Goal: Information Seeking & Learning: Find specific fact

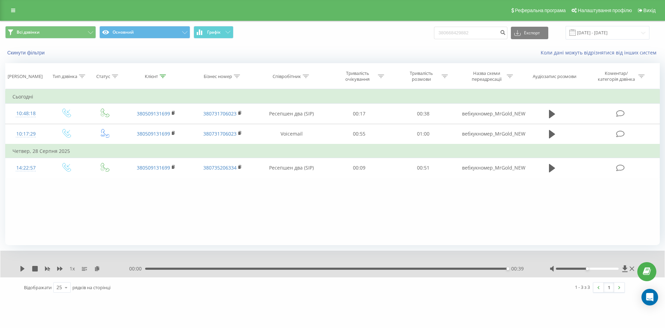
click at [452, 35] on input "380668429882" at bounding box center [470, 33] width 73 height 12
type input "0668429882"
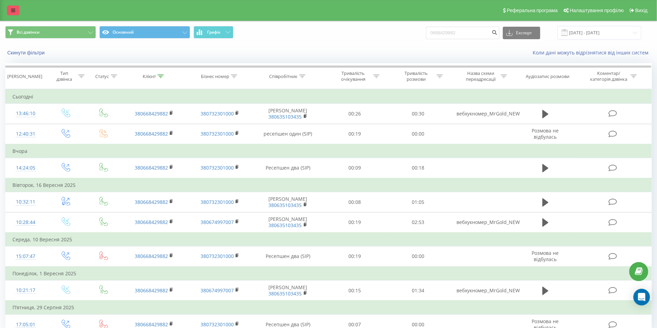
click at [12, 9] on icon at bounding box center [13, 10] width 4 height 5
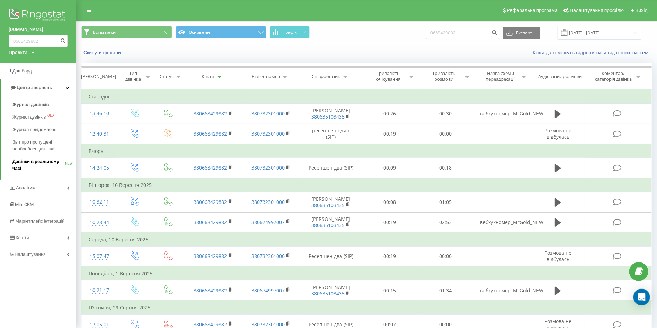
click at [17, 166] on span "Дзвінки в реальному часі" at bounding box center [38, 165] width 53 height 14
click at [51, 160] on span "Дзвінки в реальному часі" at bounding box center [38, 165] width 53 height 14
click at [44, 164] on span "Дзвінки в реальному часі" at bounding box center [38, 165] width 53 height 14
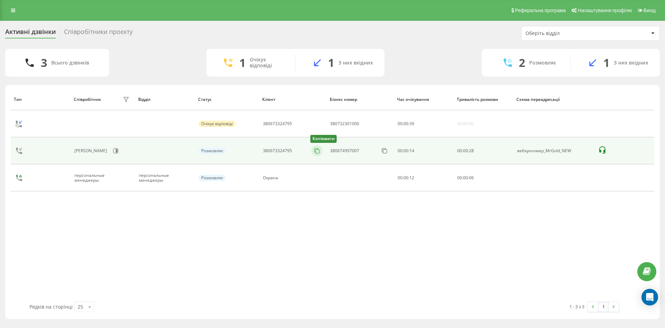
click at [320, 150] on rect at bounding box center [318, 151] width 4 height 4
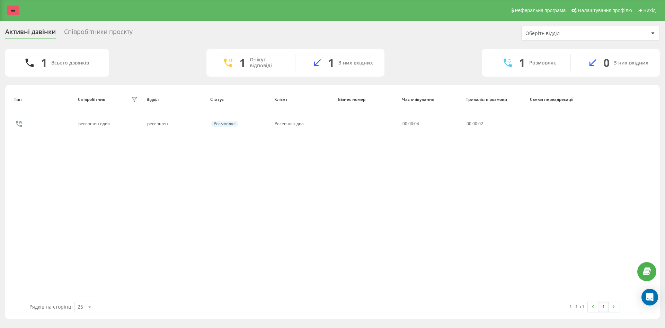
click at [16, 10] on link at bounding box center [13, 11] width 12 height 10
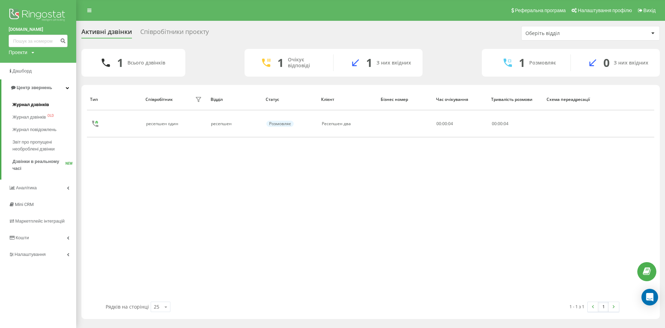
click at [20, 107] on span "Журнал дзвінків" at bounding box center [30, 104] width 37 height 7
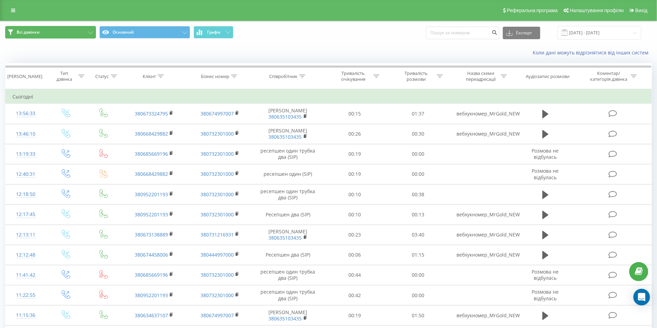
click at [89, 31] on icon at bounding box center [90, 32] width 5 height 3
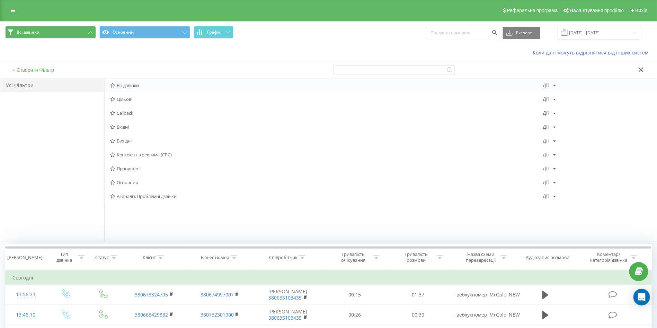
click at [129, 84] on span "Всі дзвінки" at bounding box center [326, 85] width 433 height 5
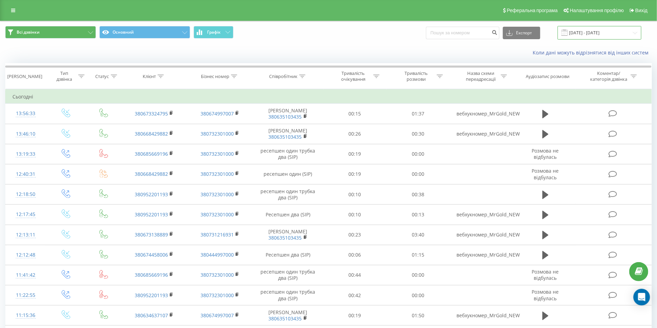
click at [598, 26] on input "[DATE] - [DATE]" at bounding box center [599, 33] width 84 height 14
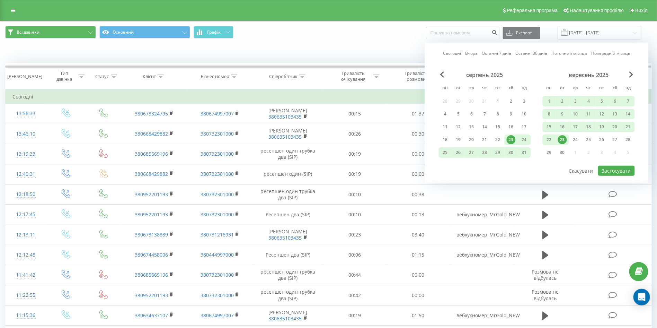
click at [563, 142] on div "23" at bounding box center [562, 139] width 9 height 9
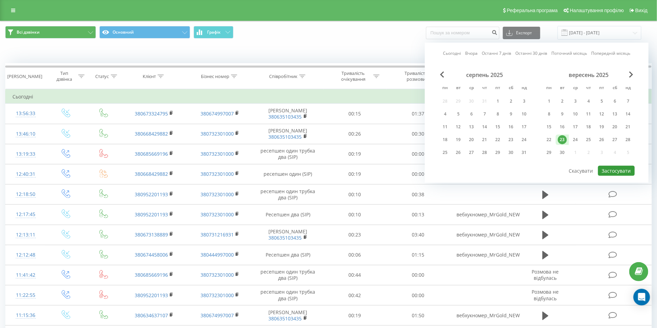
click at [614, 167] on button "Застосувати" at bounding box center [616, 171] width 37 height 10
type input "23.09.2025 - 23.09.2025"
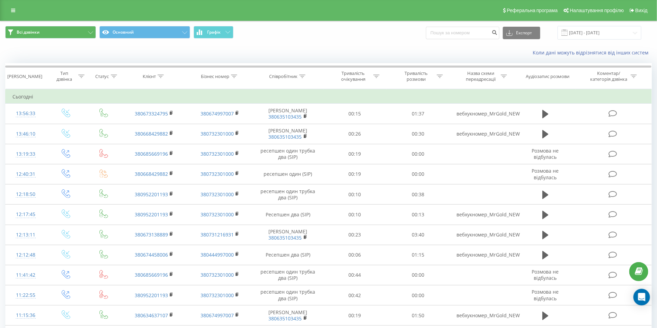
scroll to position [265, 0]
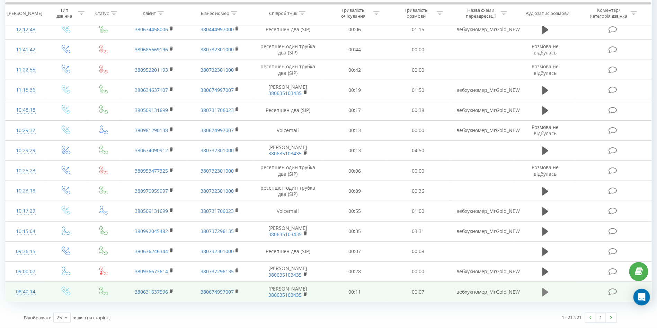
click at [545, 289] on icon at bounding box center [545, 291] width 6 height 8
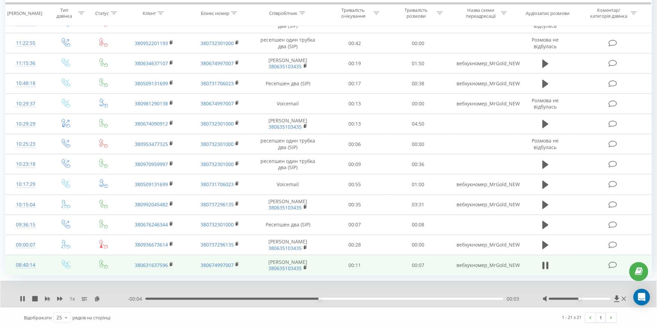
click at [401, 293] on div at bounding box center [324, 290] width 487 height 8
click at [155, 300] on div "00:05" at bounding box center [324, 298] width 358 height 2
click at [24, 261] on div "08:40:14" at bounding box center [25, 265] width 26 height 14
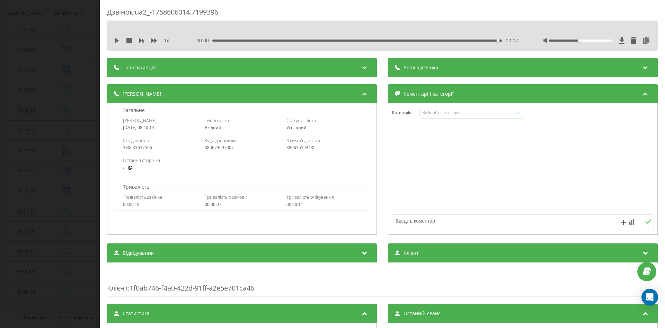
click at [23, 180] on div "Дзвінок : ua2_-1758606014.7199396 1 x 00:00 00:07 00:07 Транскрипція Для AI-ана…" at bounding box center [332, 164] width 665 height 328
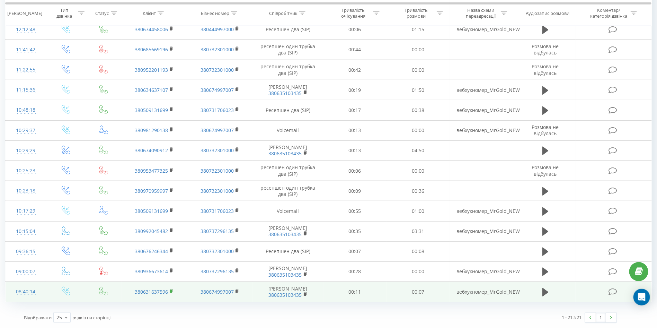
click at [170, 289] on rect at bounding box center [171, 290] width 2 height 3
click at [171, 289] on rect at bounding box center [171, 290] width 2 height 3
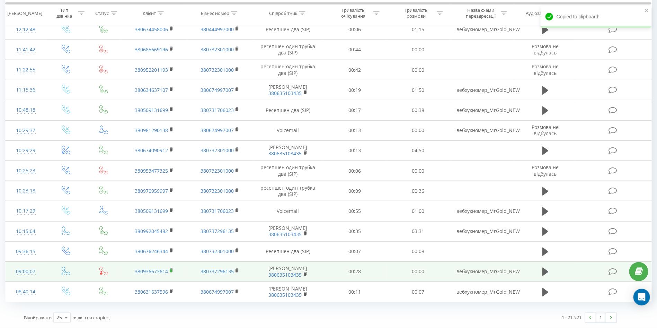
click at [171, 269] on rect at bounding box center [171, 270] width 2 height 3
click at [546, 267] on icon at bounding box center [545, 272] width 6 height 10
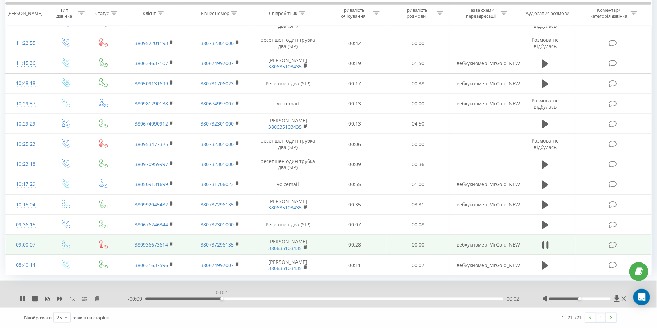
click at [221, 300] on div "00:02" at bounding box center [324, 298] width 358 height 2
click at [297, 300] on div "00:04" at bounding box center [324, 298] width 358 height 2
click at [408, 300] on div "00:08" at bounding box center [324, 298] width 358 height 2
click at [169, 255] on td "380936673614" at bounding box center [154, 244] width 65 height 20
click at [170, 246] on rect at bounding box center [171, 243] width 2 height 3
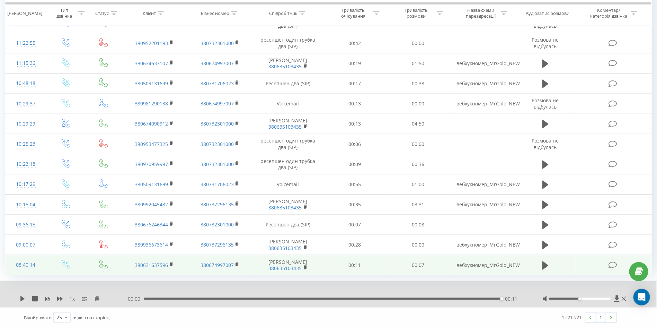
scroll to position [292, 0]
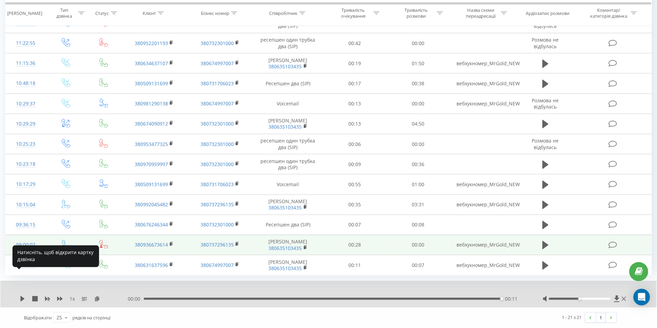
click at [31, 238] on div "09:00:07" at bounding box center [25, 245] width 26 height 14
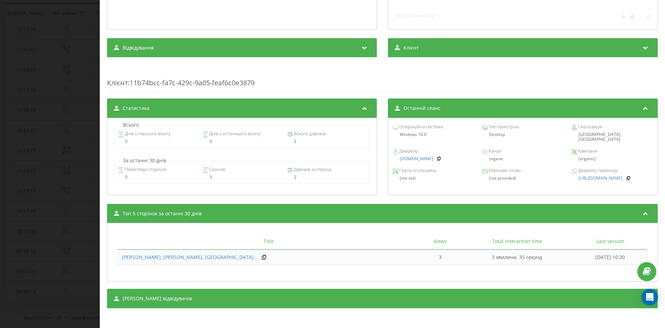
scroll to position [205, 0]
click at [58, 177] on div "Дзвінок : ua6_-1758607207.8606420 1 x 00:00 00:11 00:11 Транскрипція Для AI-ана…" at bounding box center [332, 164] width 665 height 328
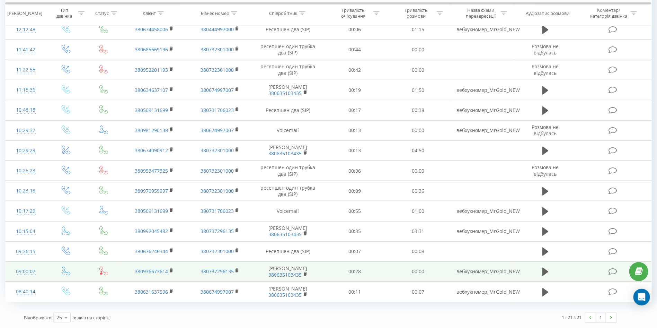
click at [27, 261] on td "09:00:07" at bounding box center [26, 271] width 41 height 20
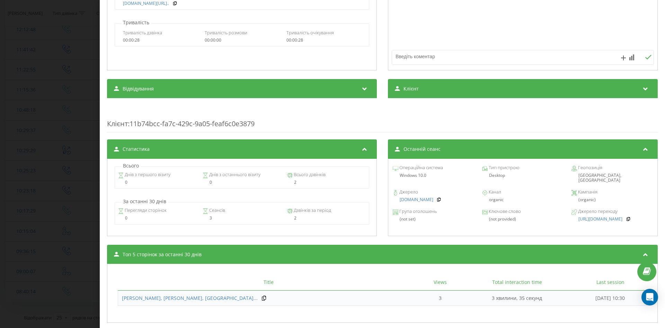
scroll to position [205, 0]
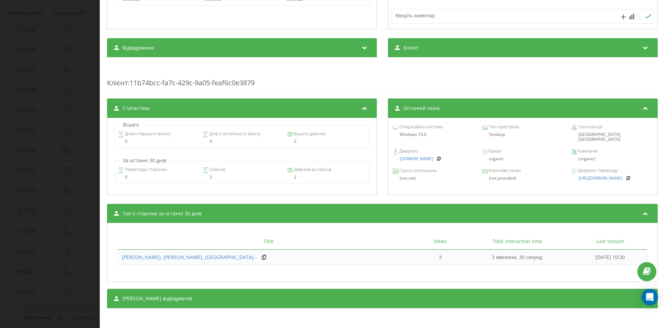
click at [44, 202] on div "Дзвінок : ua6_-1758607207.8606420 1 x - 00:11 00:00 00:00 Транскрипція Для AI-а…" at bounding box center [332, 164] width 665 height 328
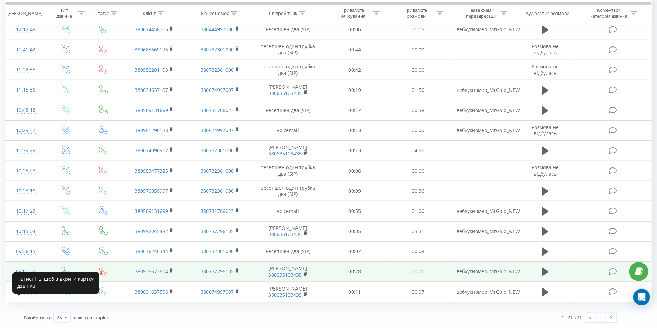
click at [26, 265] on div "09:00:07" at bounding box center [25, 272] width 26 height 14
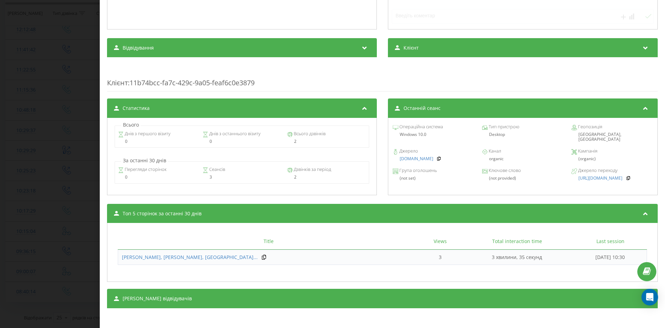
scroll to position [205, 0]
click at [69, 207] on div "Дзвінок : ua6_-1758607207.8606420 1 x - 00:11 00:00 00:00 Транскрипція Для AI-а…" at bounding box center [332, 164] width 665 height 328
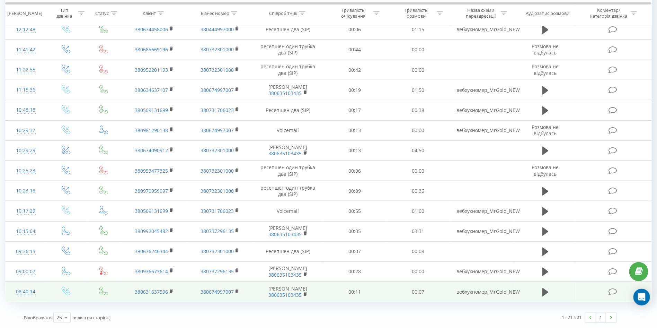
click at [10, 288] on td "08:40:14" at bounding box center [26, 292] width 41 height 20
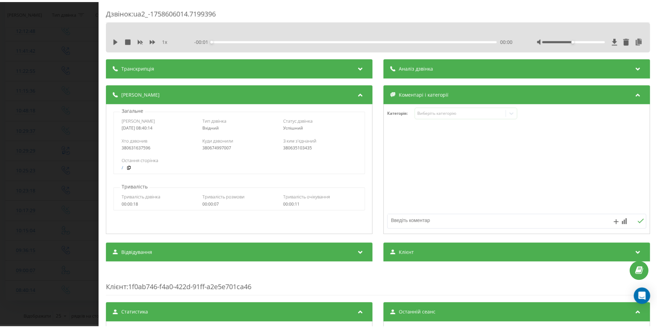
scroll to position [205, 0]
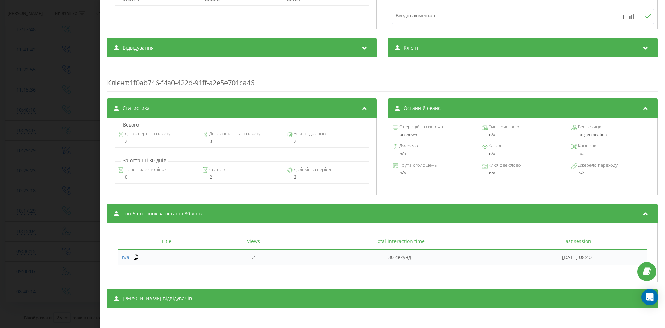
click at [48, 212] on div "Дзвінок : ua2_-1758606014.7199396 1 x - 00:07 00:00 00:00 Транскрипція Для AI-а…" at bounding box center [332, 164] width 665 height 328
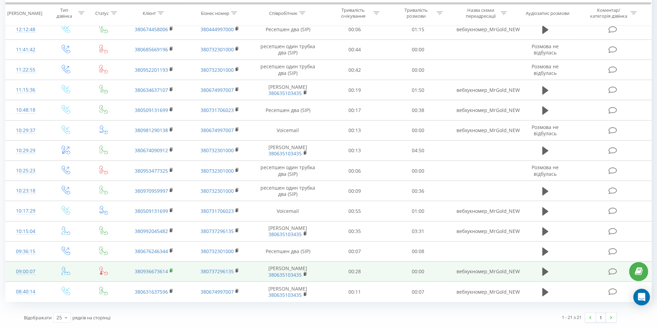
click at [171, 269] on rect at bounding box center [171, 270] width 2 height 3
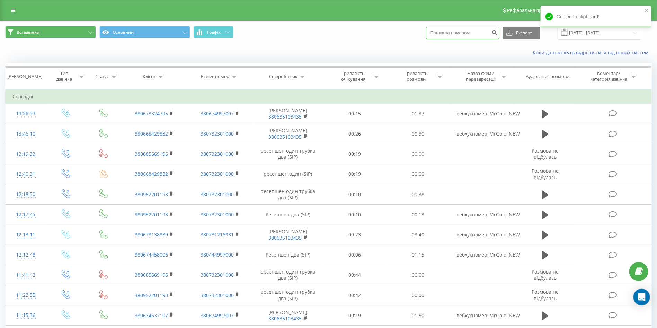
click at [473, 32] on input at bounding box center [462, 33] width 73 height 12
paste input "380936673614"
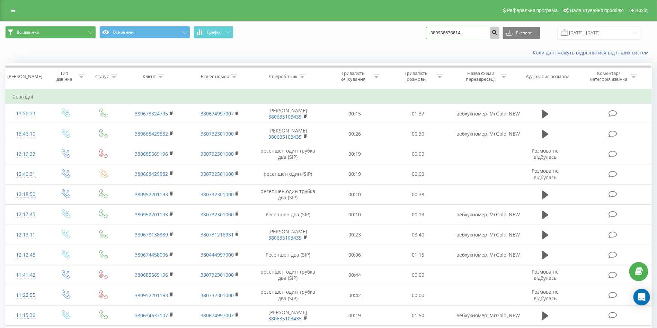
type input "380936673614"
click at [498, 33] on icon "submit" at bounding box center [495, 31] width 6 height 4
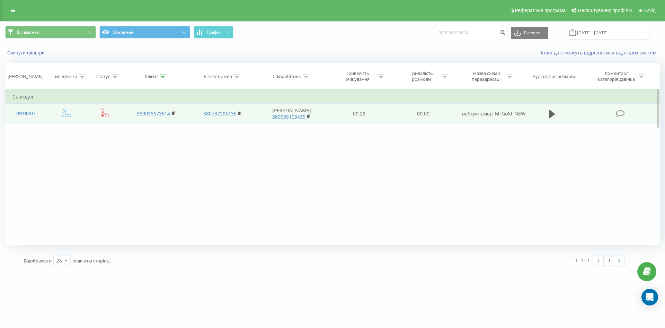
click at [34, 113] on div "09:00:07" at bounding box center [25, 114] width 27 height 14
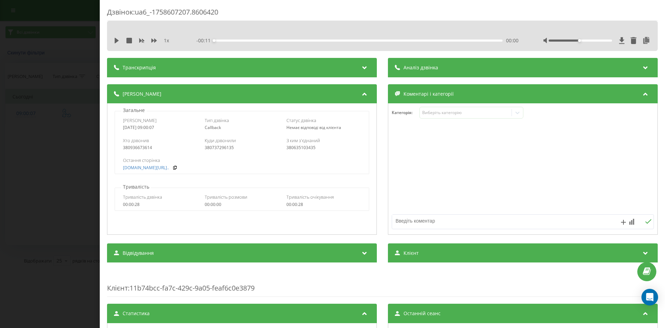
click at [12, 136] on div "Дзвінок : ua6_-1758607207.8606420 1 x - 00:11 00:00 00:00 Транскрипція Для AI-а…" at bounding box center [332, 164] width 665 height 328
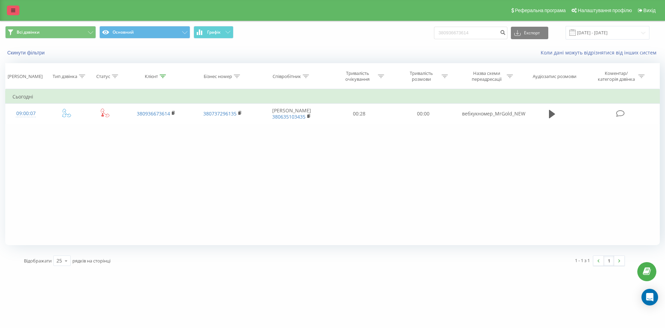
click at [10, 7] on link at bounding box center [13, 11] width 12 height 10
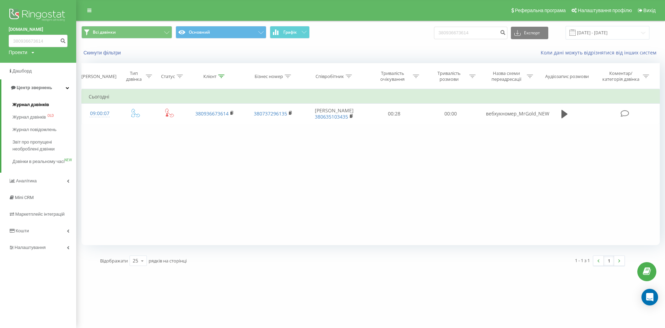
click at [43, 104] on span "Журнал дзвінків" at bounding box center [30, 104] width 37 height 7
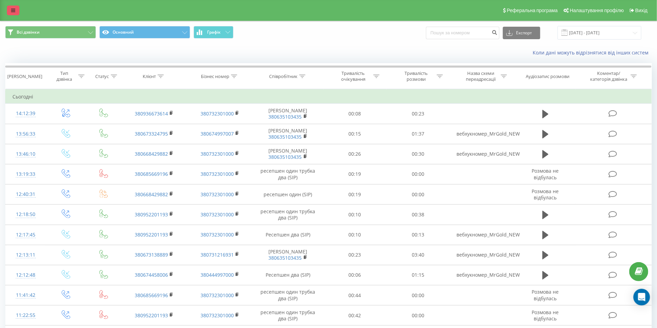
click at [9, 10] on link at bounding box center [13, 11] width 12 height 10
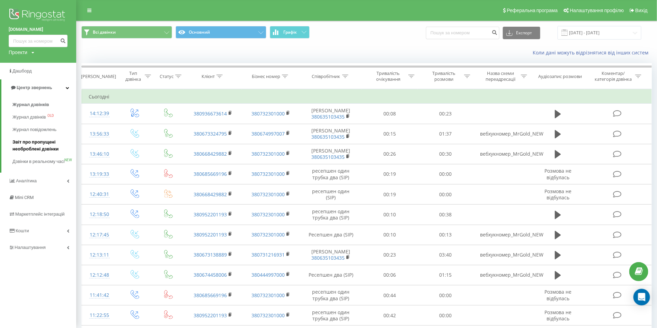
click at [50, 152] on span "Звіт про пропущені необроблені дзвінки" at bounding box center [42, 146] width 60 height 14
click at [26, 151] on span "Звіт про пропущені необроблені дзвінки" at bounding box center [42, 146] width 60 height 14
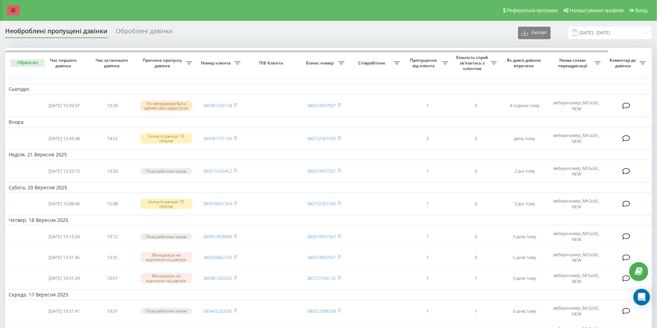
click at [18, 12] on link at bounding box center [13, 11] width 12 height 10
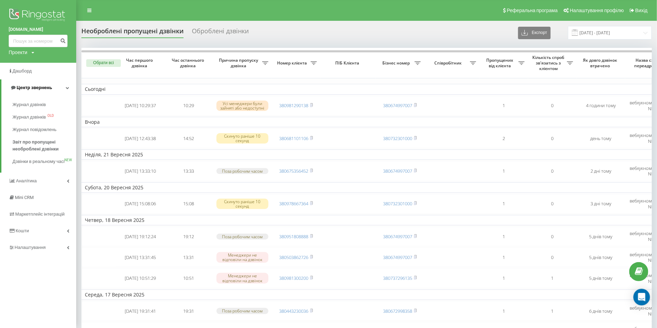
click at [42, 86] on span "Центр звернень" at bounding box center [34, 87] width 35 height 5
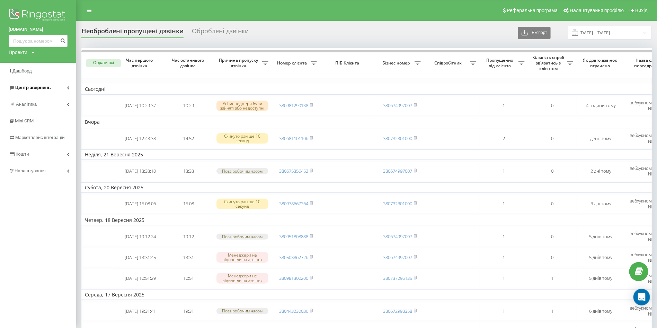
click at [14, 87] on span "Центр звернень" at bounding box center [30, 87] width 42 height 7
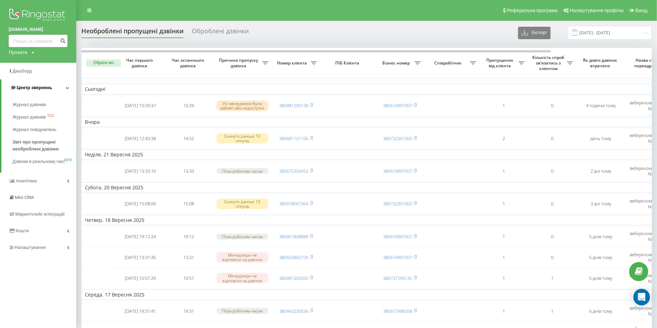
click at [44, 88] on span "Центр звернень" at bounding box center [34, 87] width 35 height 5
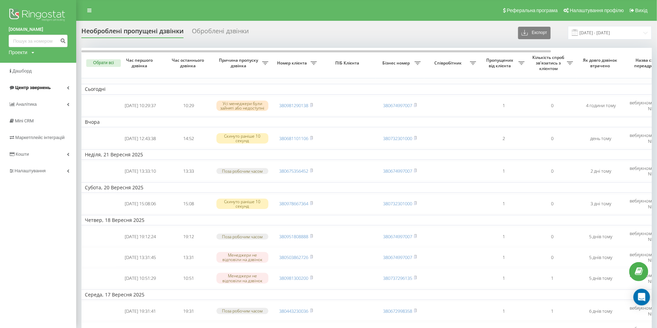
click at [43, 90] on span "Центр звернень" at bounding box center [30, 87] width 42 height 7
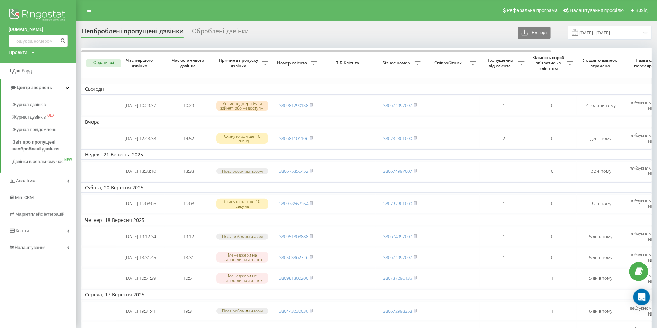
click at [223, 35] on div "Оброблені дзвінки" at bounding box center [220, 32] width 57 height 11
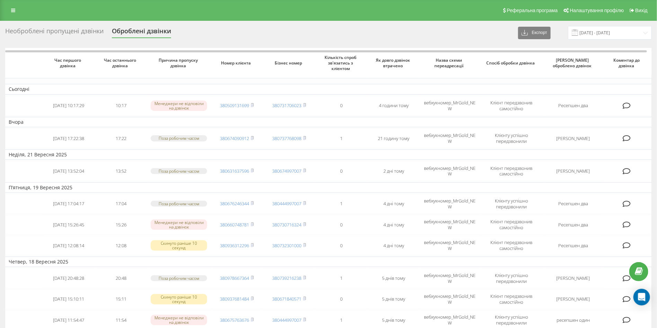
click at [33, 31] on div "Необроблені пропущені дзвінки" at bounding box center [54, 32] width 98 height 11
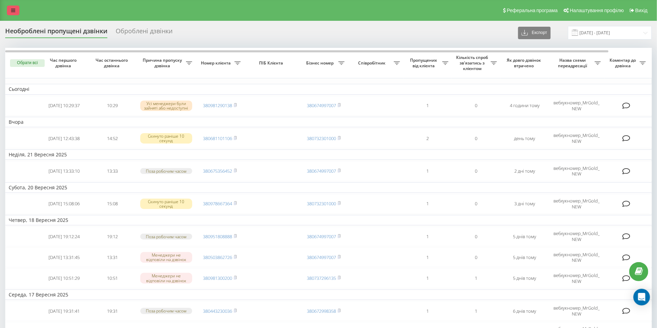
click at [17, 12] on link at bounding box center [13, 11] width 12 height 10
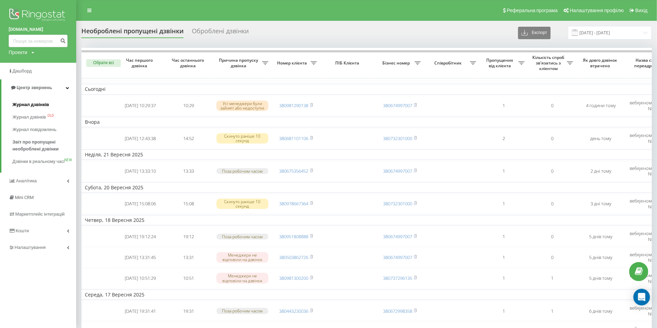
click at [43, 105] on span "Журнал дзвінків" at bounding box center [30, 104] width 37 height 7
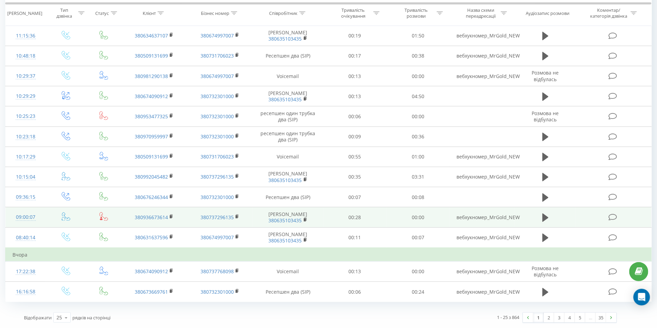
scroll to position [370, 0]
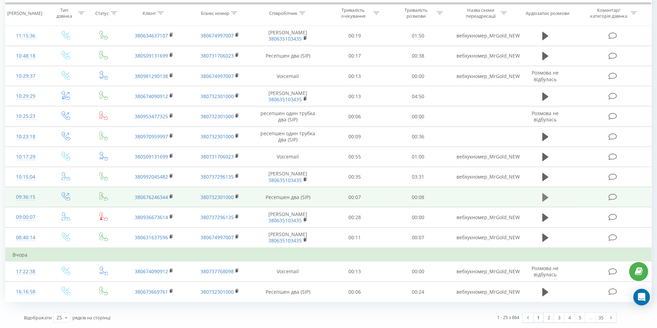
click at [544, 193] on icon at bounding box center [545, 197] width 6 height 8
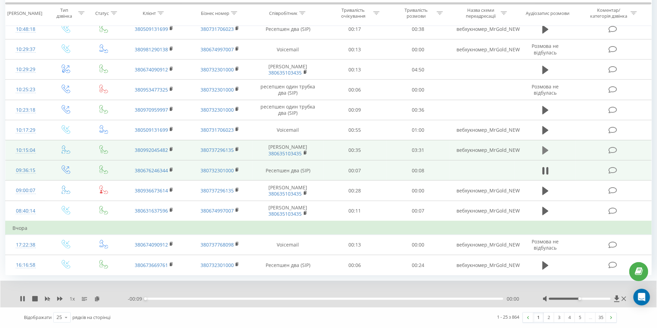
click at [541, 155] on button at bounding box center [545, 150] width 10 height 10
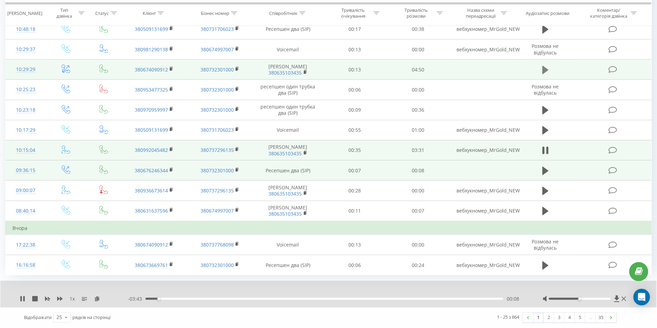
click at [545, 74] on icon at bounding box center [545, 70] width 6 height 8
click at [173, 71] on icon at bounding box center [172, 68] width 4 height 5
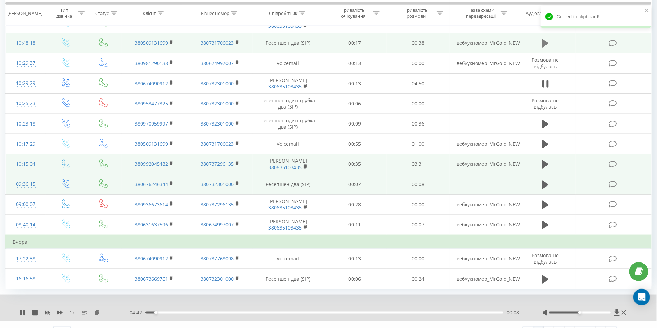
scroll to position [318, 0]
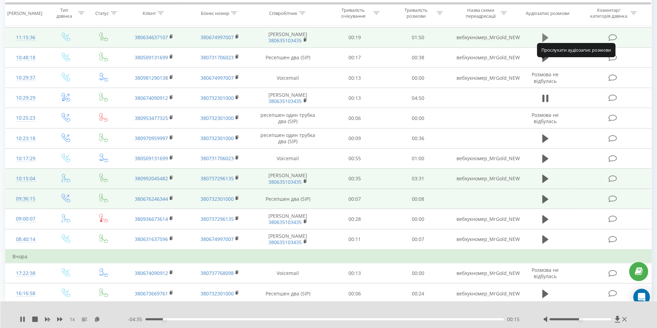
click at [541, 43] on button at bounding box center [545, 38] width 10 height 10
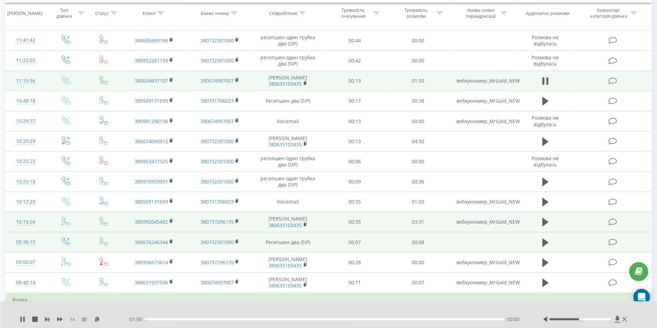
scroll to position [266, 0]
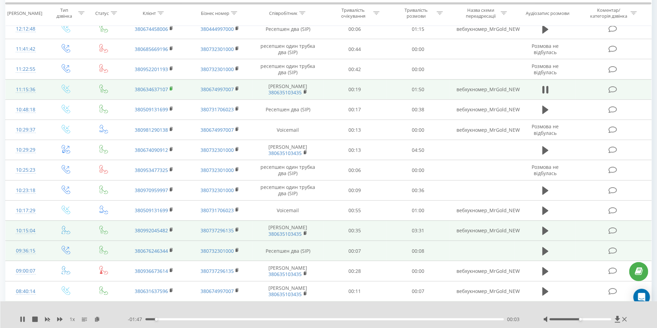
click at [171, 90] on rect at bounding box center [171, 88] width 2 height 3
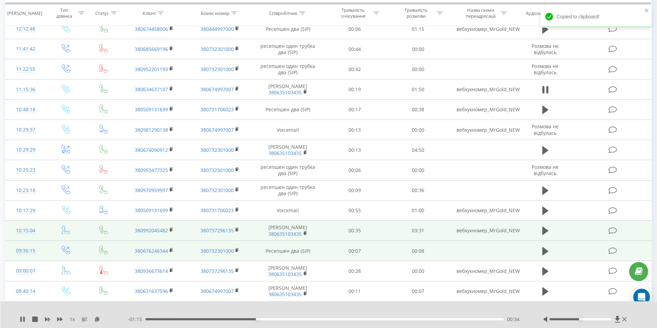
scroll to position [214, 0]
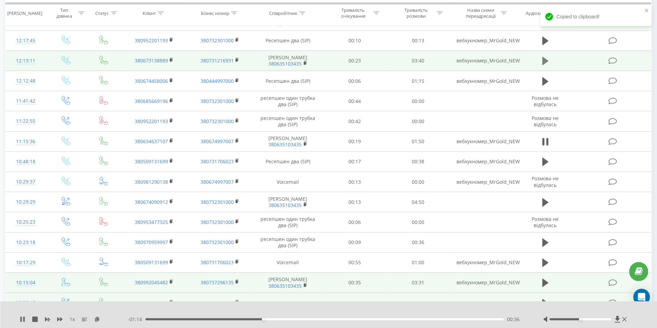
click at [543, 65] on icon at bounding box center [545, 61] width 6 height 8
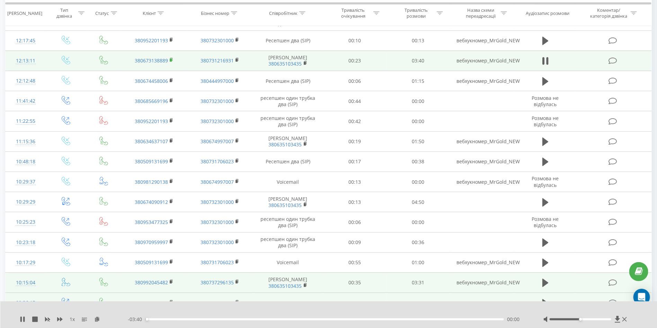
click at [170, 62] on icon at bounding box center [172, 59] width 4 height 5
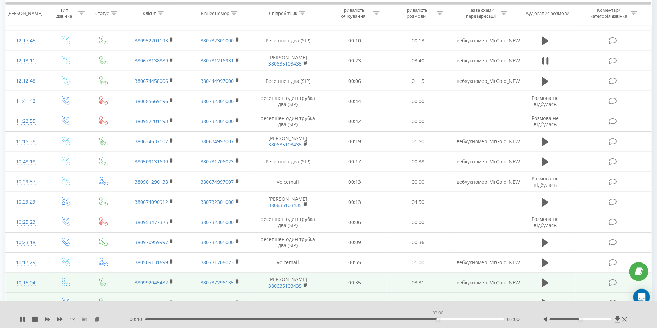
click at [438, 320] on div "03:00" at bounding box center [324, 319] width 358 height 2
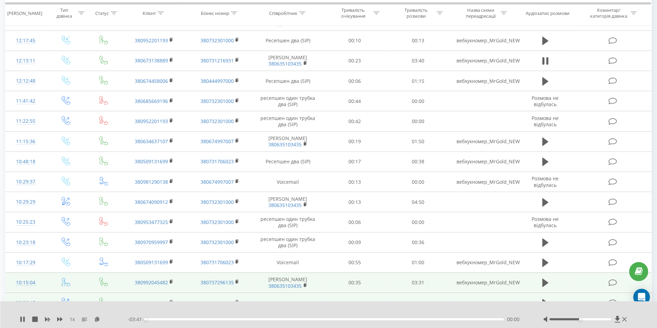
click at [453, 318] on div "00:00" at bounding box center [324, 319] width 358 height 2
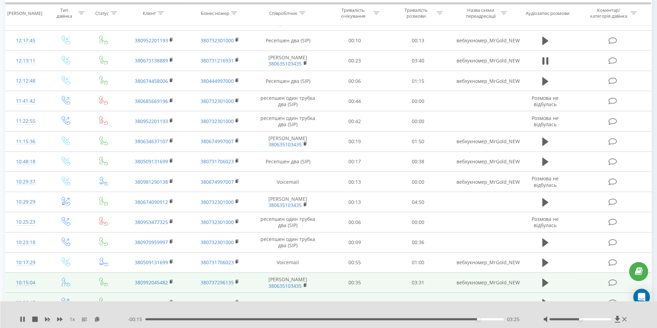
click at [437, 317] on div "- 00:15 03:25 03:25" at bounding box center [327, 318] width 398 height 7
click at [442, 320] on div "03:03" at bounding box center [324, 319] width 358 height 2
click at [459, 319] on div "03:13" at bounding box center [324, 319] width 358 height 2
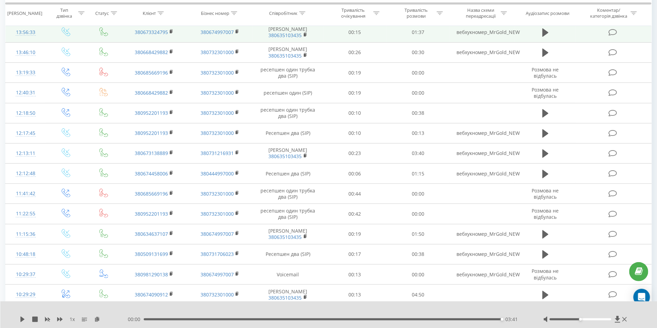
scroll to position [110, 0]
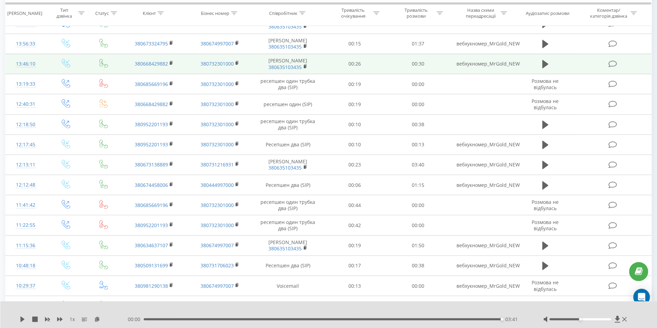
click at [535, 74] on td at bounding box center [545, 64] width 61 height 20
click at [538, 74] on td at bounding box center [545, 64] width 61 height 20
click at [541, 69] on button at bounding box center [545, 64] width 10 height 10
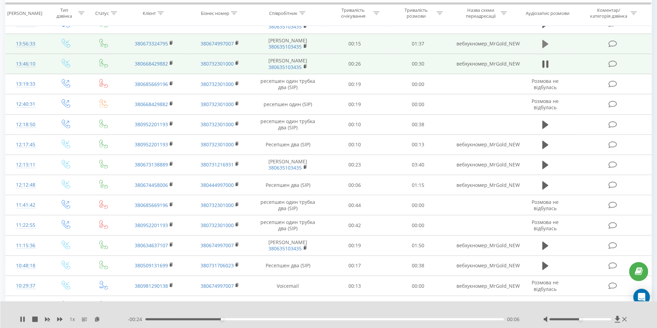
click at [546, 48] on icon at bounding box center [545, 44] width 6 height 8
click at [546, 49] on icon at bounding box center [545, 44] width 6 height 10
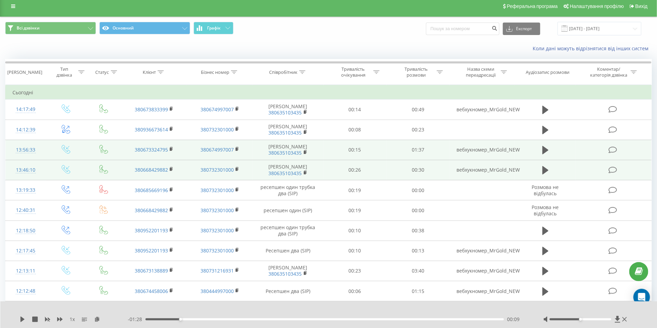
scroll to position [0, 0]
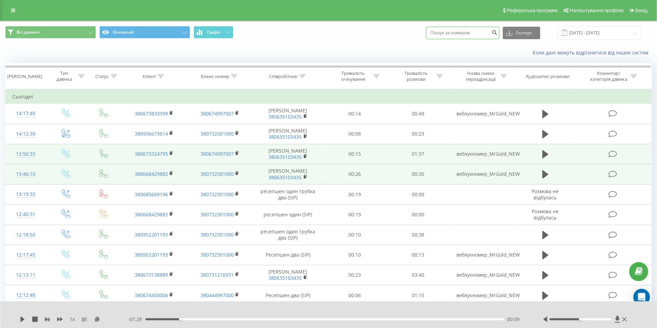
click at [476, 33] on input at bounding box center [462, 33] width 73 height 12
paste input "380992616175"
type input "380992616175"
click at [498, 34] on icon "submit" at bounding box center [495, 31] width 6 height 4
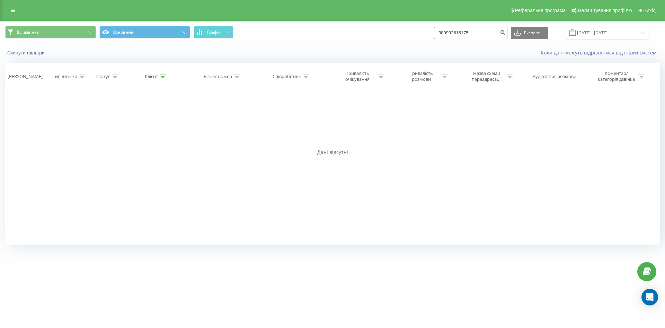
drag, startPoint x: 479, startPoint y: 34, endPoint x: 413, endPoint y: 32, distance: 65.8
click at [413, 32] on div "Всі дзвінки Основний Графік 380992616175 Експорт .csv .xls .xlsx 23.06.2025 - 2…" at bounding box center [332, 33] width 654 height 14
paste input "506673538"
type input "380506673538"
click at [506, 33] on icon "submit" at bounding box center [503, 31] width 6 height 4
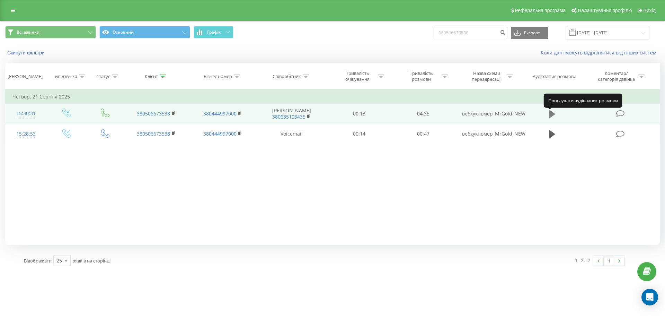
click at [550, 114] on icon at bounding box center [552, 114] width 6 height 8
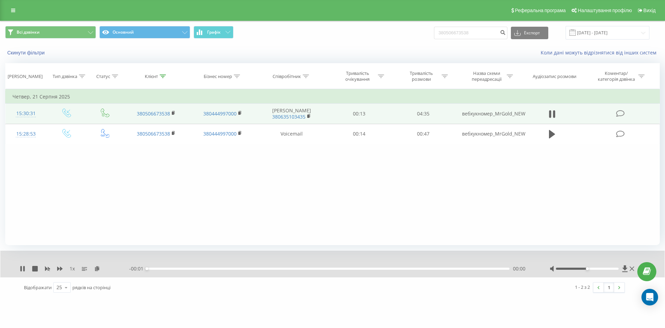
click at [248, 269] on div "00:00" at bounding box center [328, 268] width 363 height 2
click at [276, 268] on div "00:01" at bounding box center [328, 268] width 363 height 2
click at [24, 268] on icon at bounding box center [23, 269] width 1 height 6
